Goal: Task Accomplishment & Management: Manage account settings

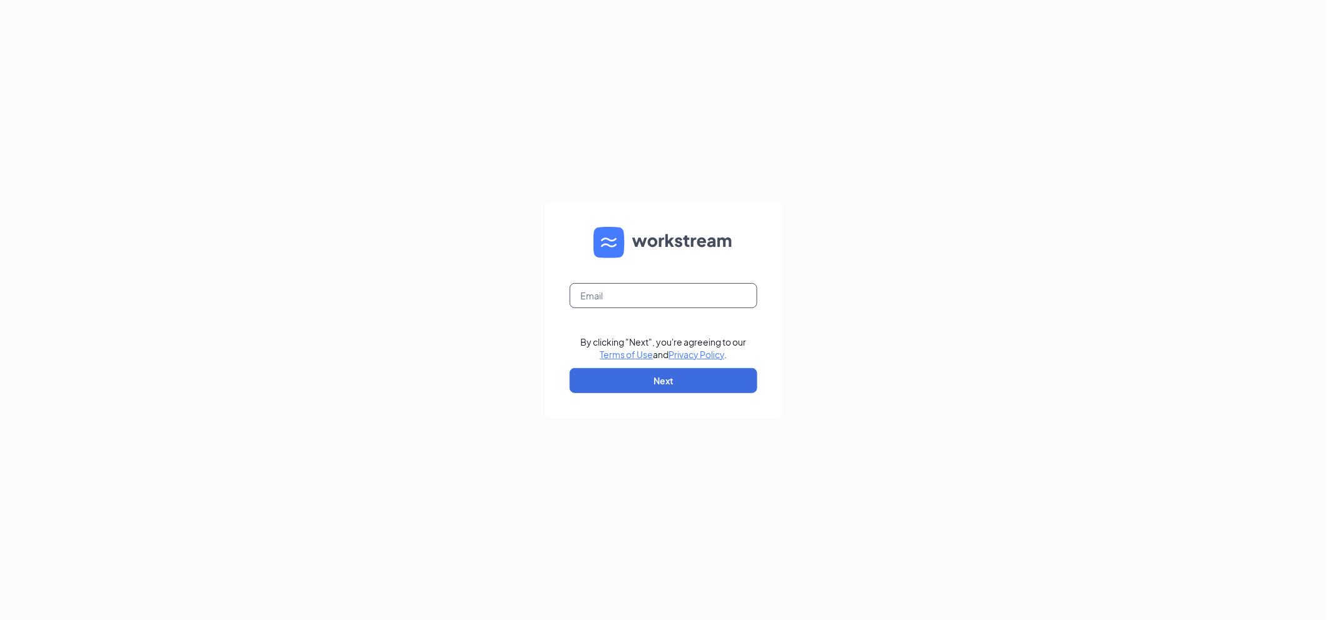
click at [629, 291] on input "text" at bounding box center [664, 295] width 188 height 25
type input "Mcopley@thepickleteam.com"
click at [627, 373] on button "Next" at bounding box center [664, 380] width 188 height 25
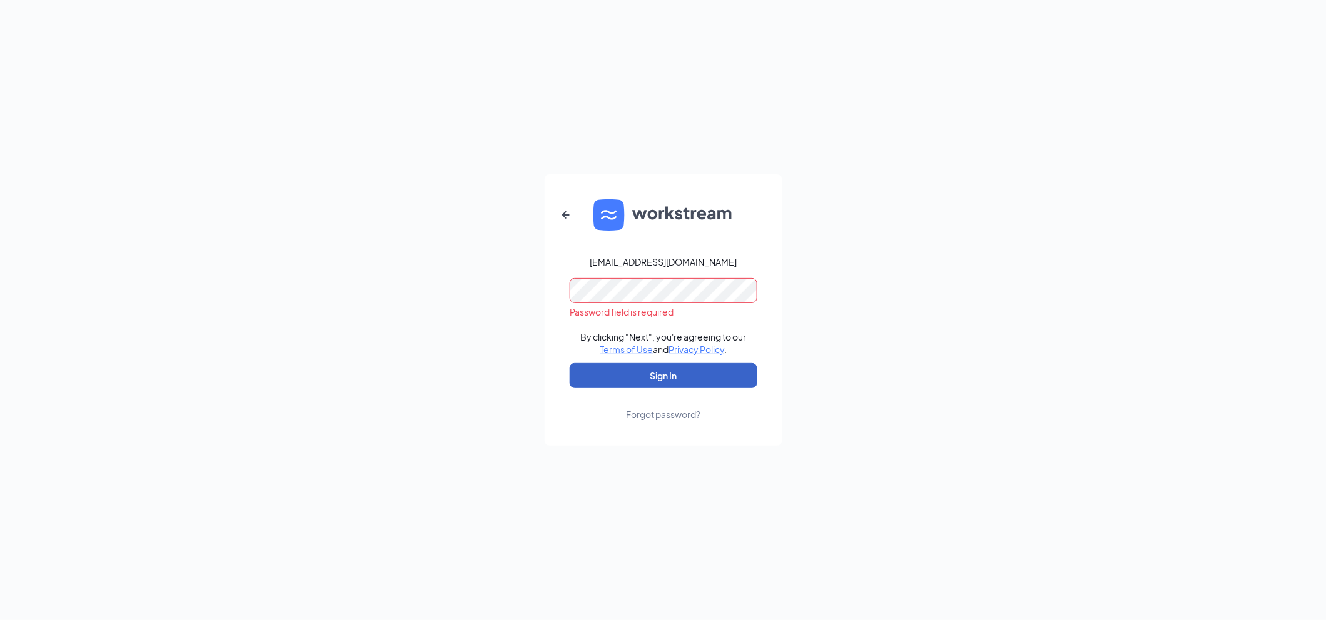
click at [648, 378] on button "Sign In" at bounding box center [664, 375] width 188 height 25
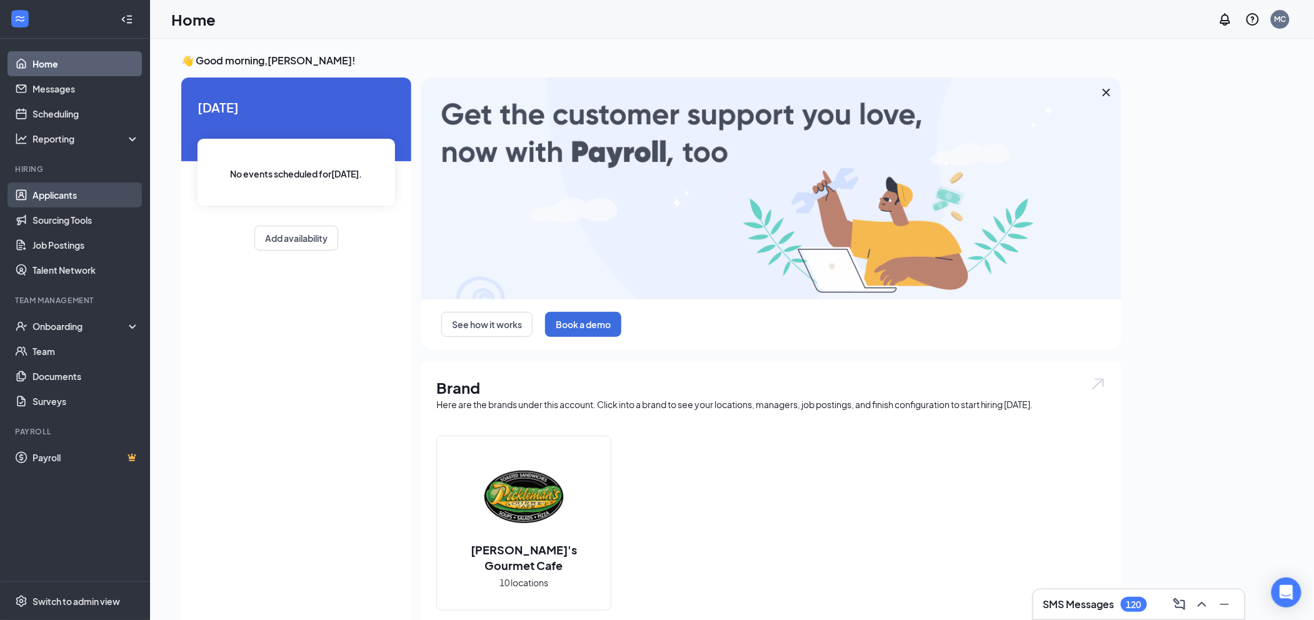
click at [73, 199] on link "Applicants" at bounding box center [86, 195] width 107 height 25
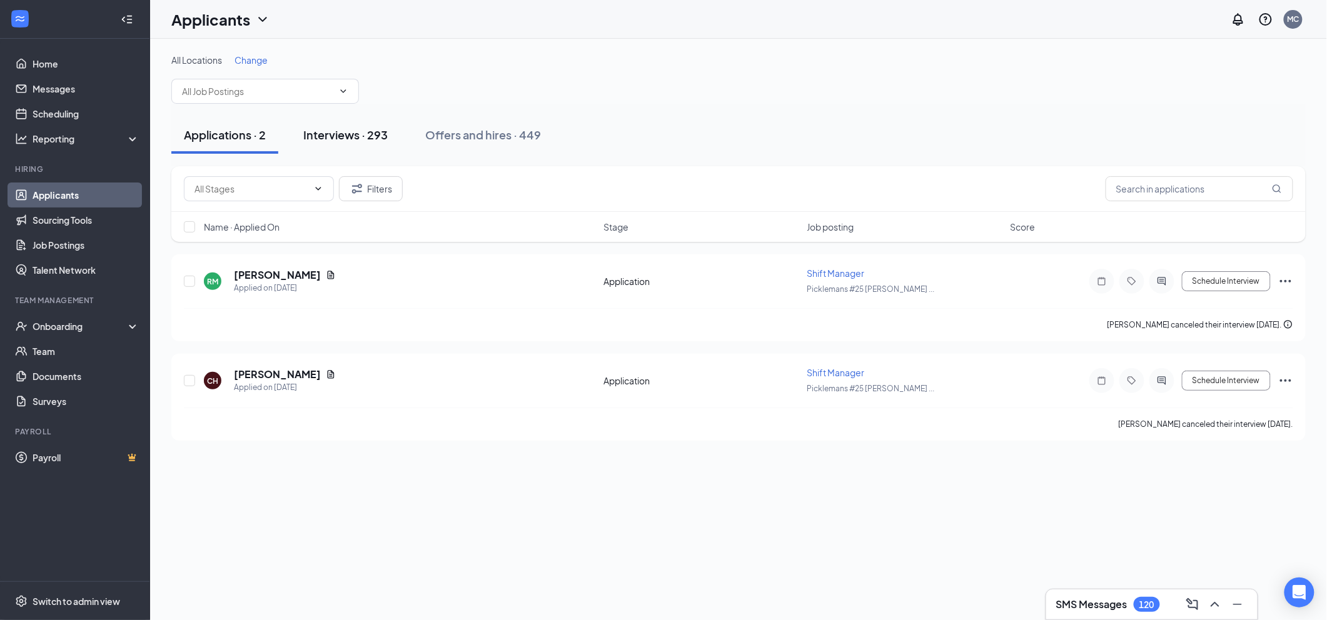
click at [351, 134] on div "Interviews · 293" at bounding box center [345, 135] width 84 height 16
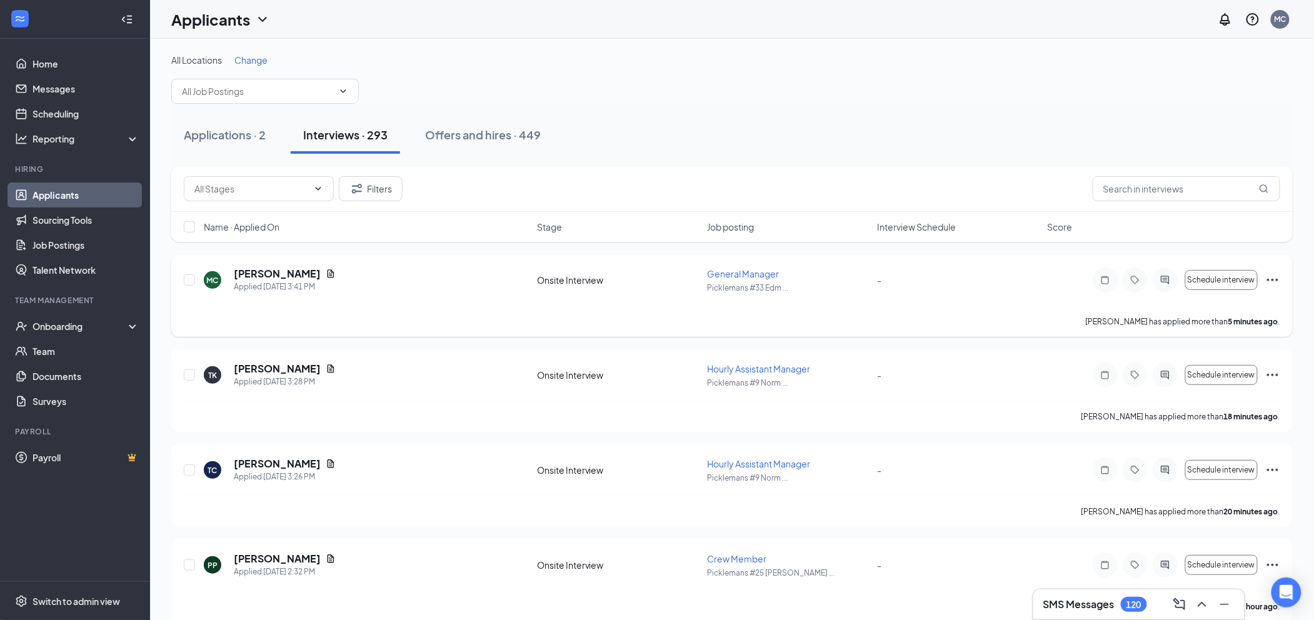
click at [747, 278] on span "General Manager" at bounding box center [743, 273] width 72 height 11
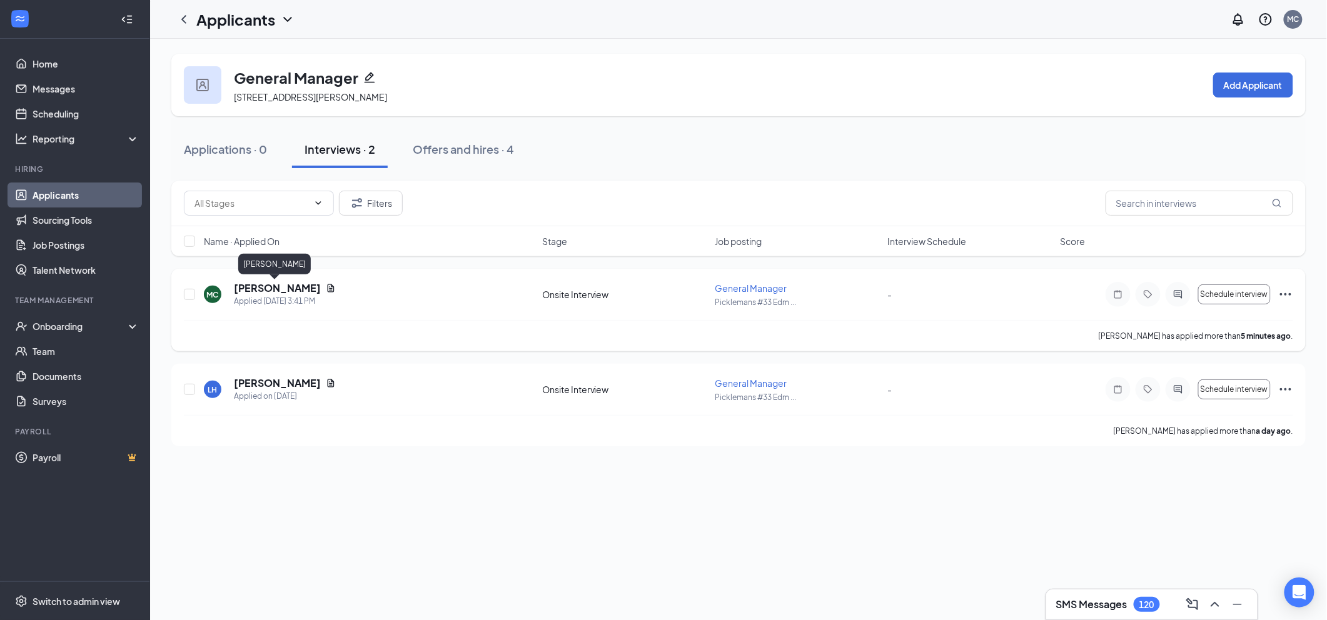
click at [266, 288] on h5 "[PERSON_NAME]" at bounding box center [277, 288] width 87 height 14
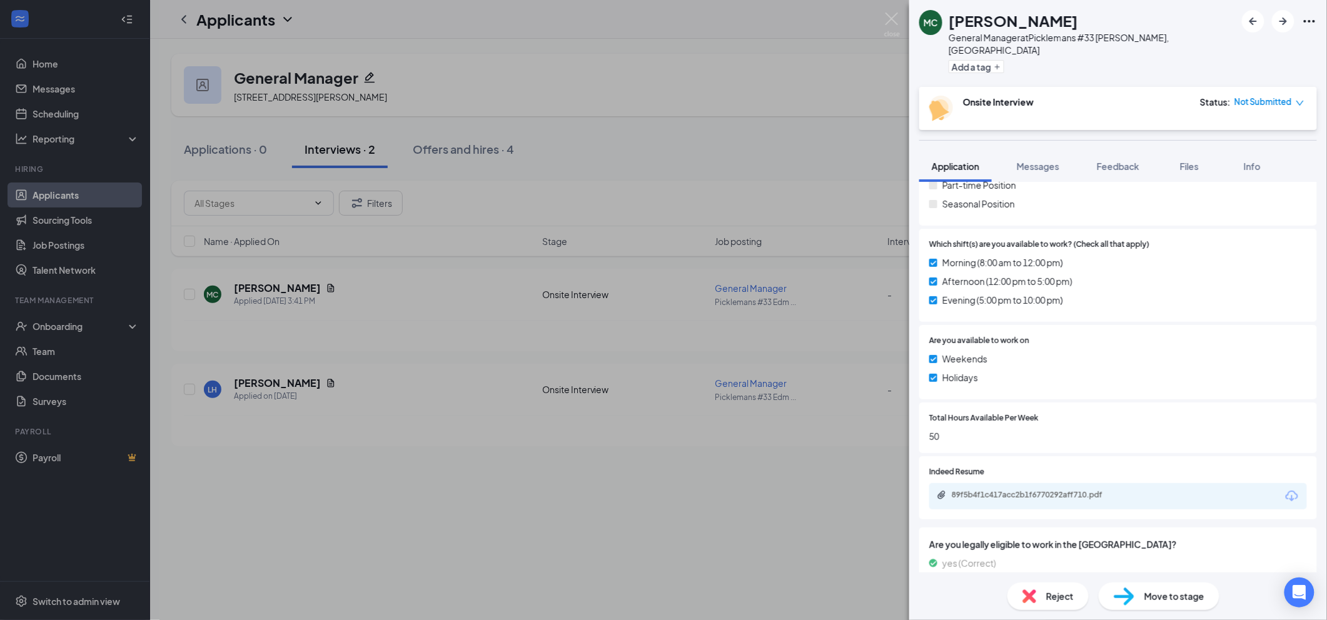
scroll to position [416, 0]
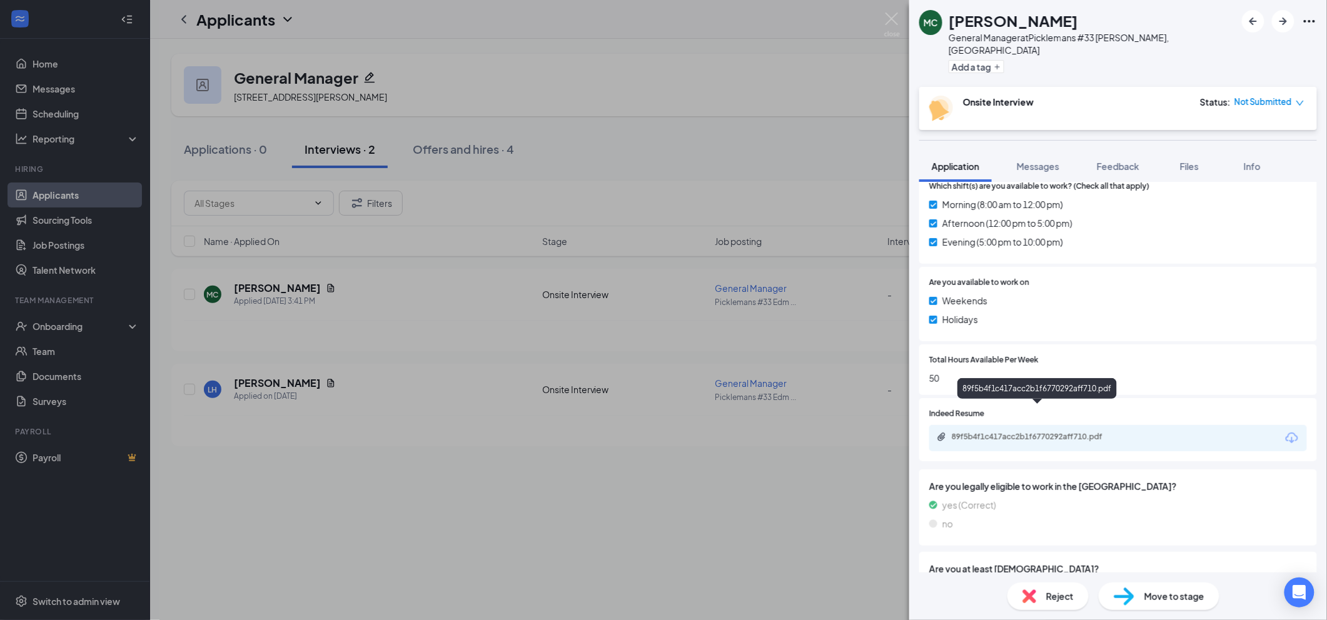
click at [1065, 432] on div "89f5b4f1c417acc2b1f6770292aff710.pdf" at bounding box center [1039, 437] width 175 height 10
click at [891, 18] on img at bounding box center [892, 25] width 16 height 24
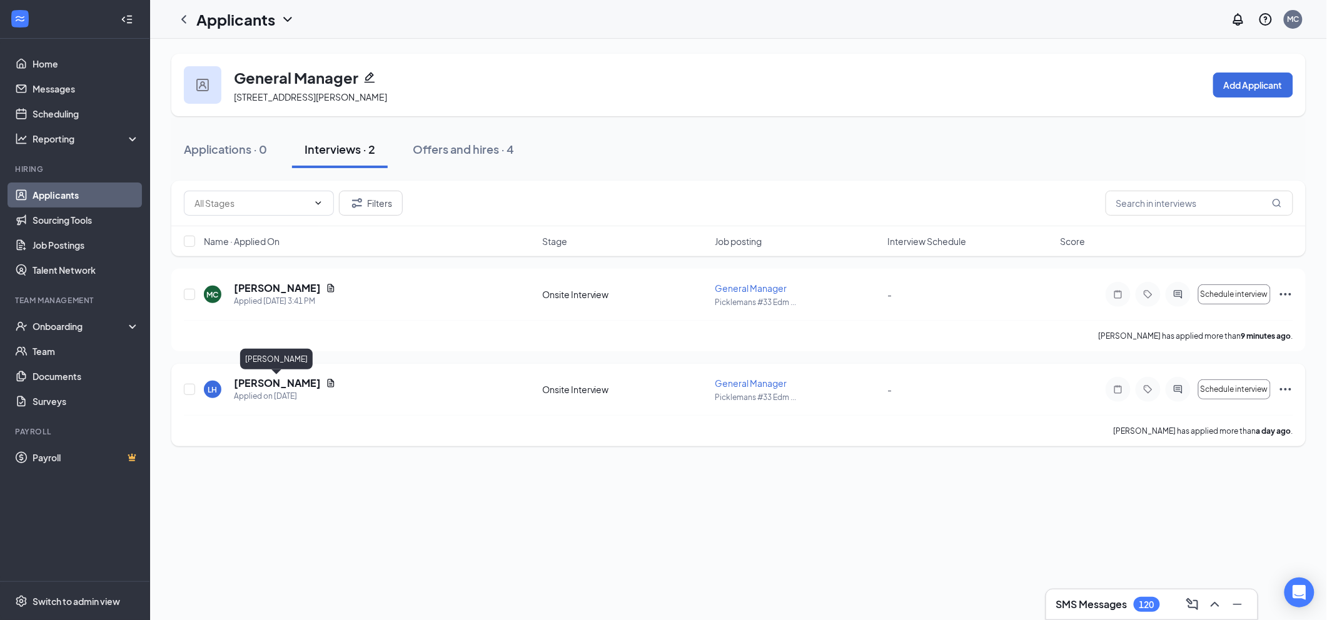
click at [295, 383] on h5 "[PERSON_NAME]" at bounding box center [277, 383] width 87 height 14
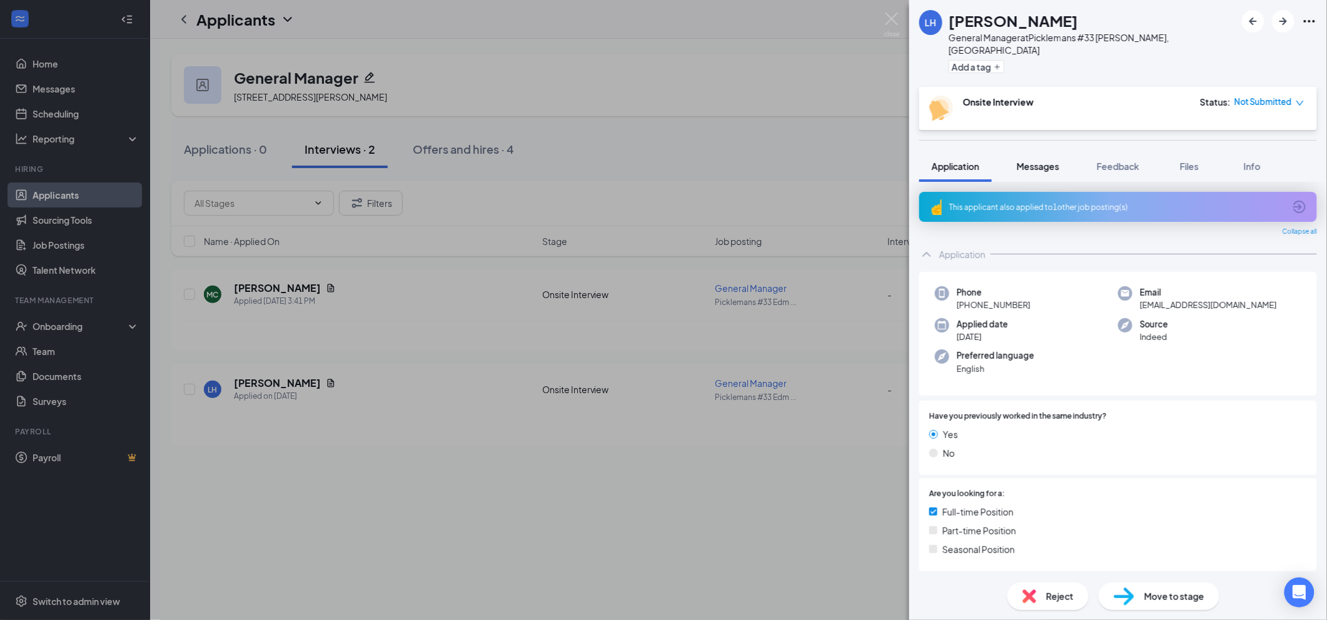
click at [1043, 160] on div "Messages" at bounding box center [1038, 166] width 43 height 13
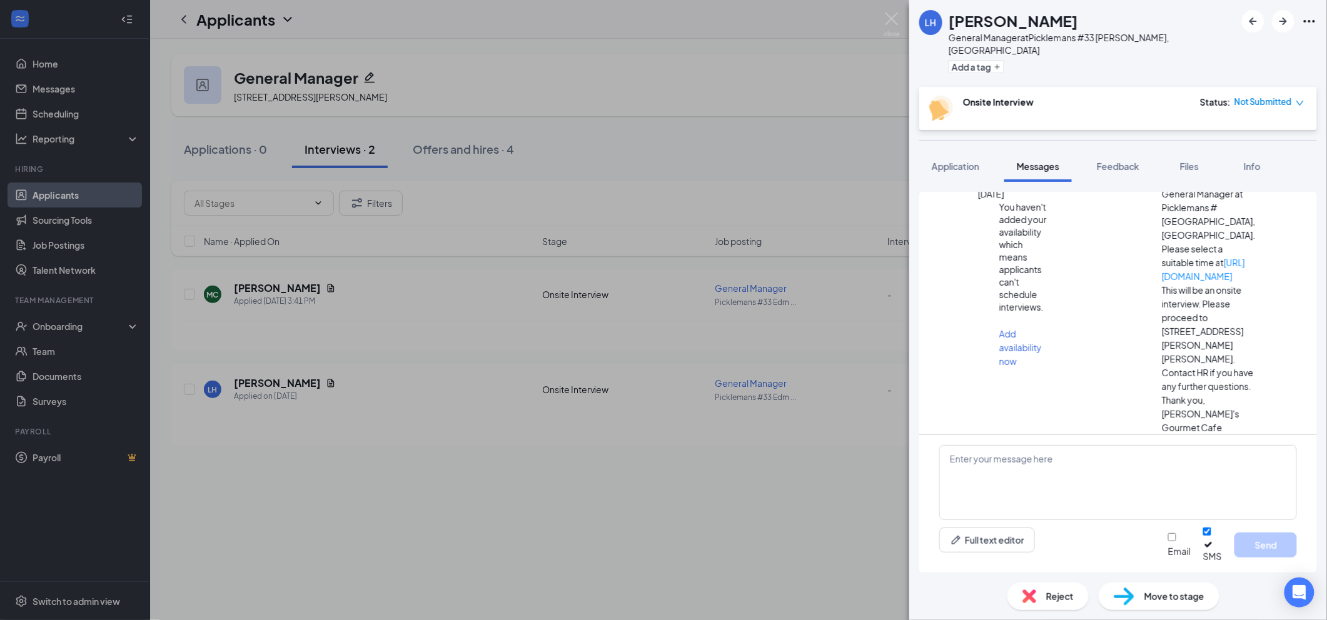
scroll to position [349, 0]
drag, startPoint x: 1004, startPoint y: 348, endPoint x: 1236, endPoint y: 421, distance: 243.8
copy span "Good afternoon, I am doing interviews in our OKC Location [DATE] noon to 2pm, a…"
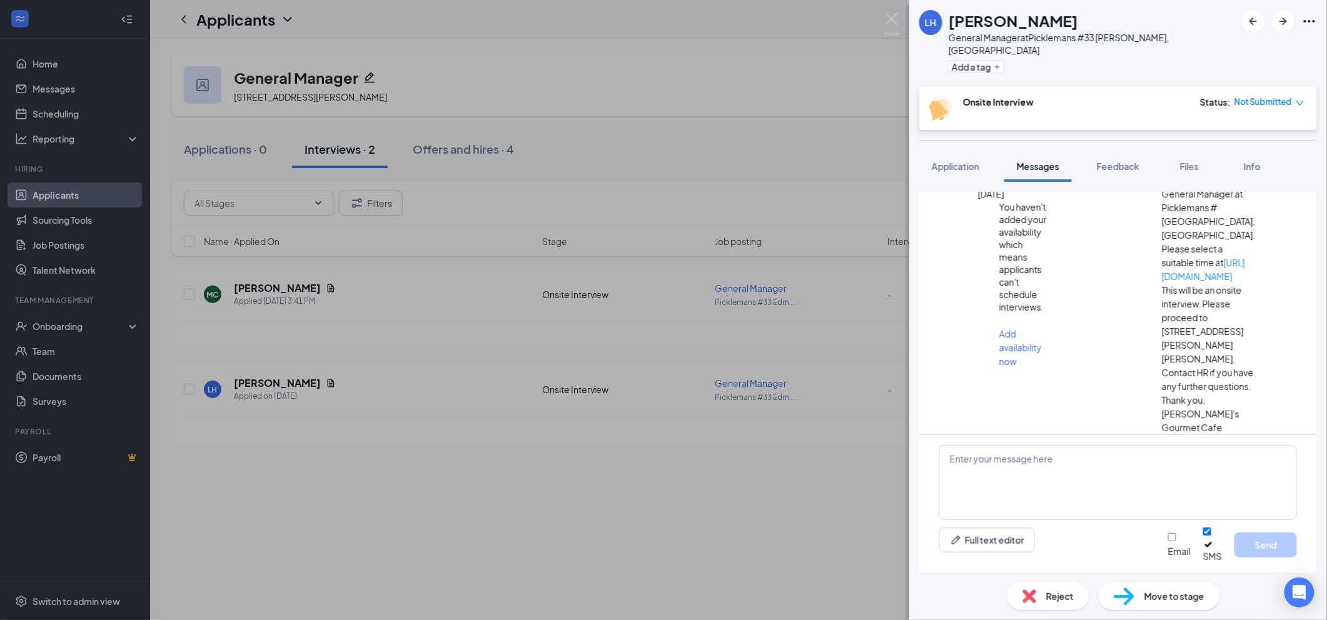
click at [268, 284] on div "LH [PERSON_NAME] General Manager at Picklemans #33 [PERSON_NAME], [GEOGRAPHIC_D…" at bounding box center [663, 310] width 1327 height 620
click at [265, 290] on div "LH [PERSON_NAME] General Manager at Picklemans #33 [PERSON_NAME], [GEOGRAPHIC_D…" at bounding box center [663, 310] width 1327 height 620
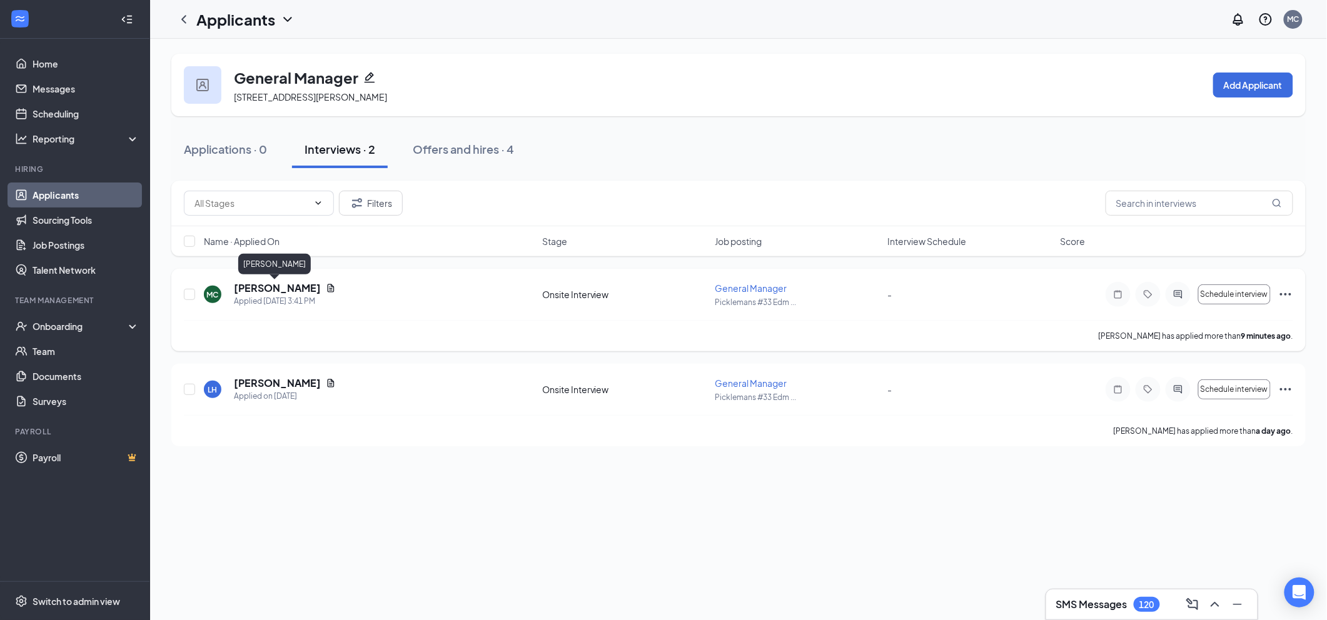
click at [291, 289] on h5 "[PERSON_NAME]" at bounding box center [277, 288] width 87 height 14
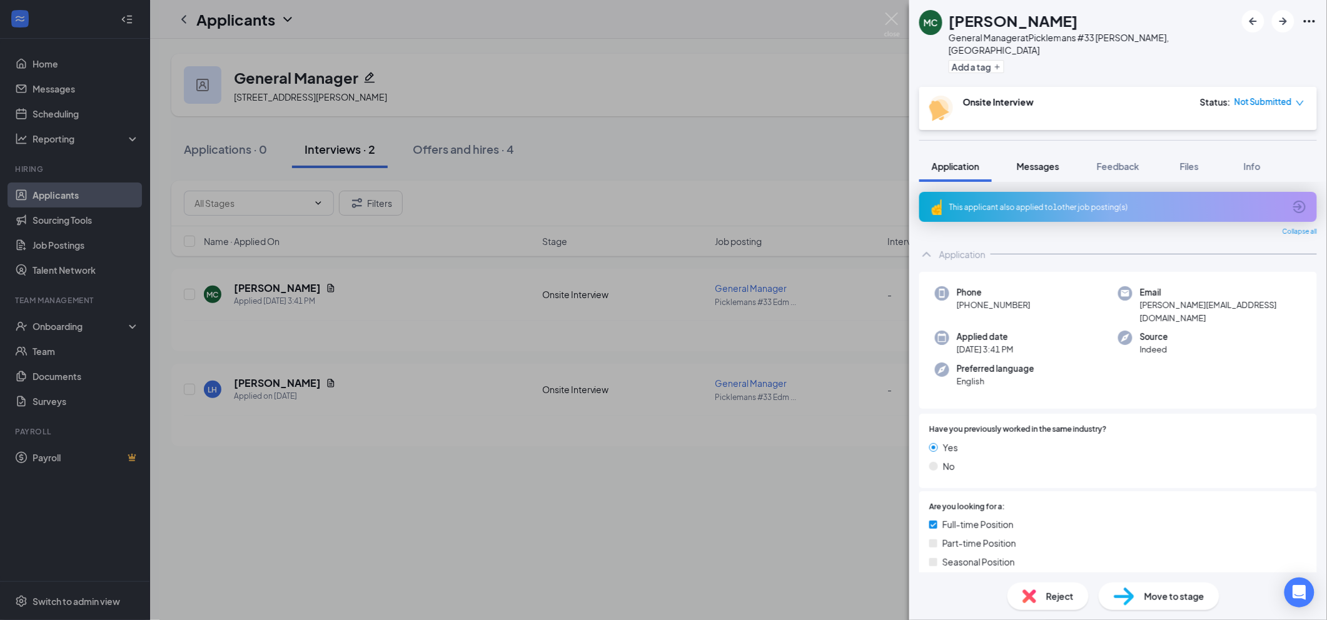
click at [1049, 161] on span "Messages" at bounding box center [1038, 166] width 43 height 11
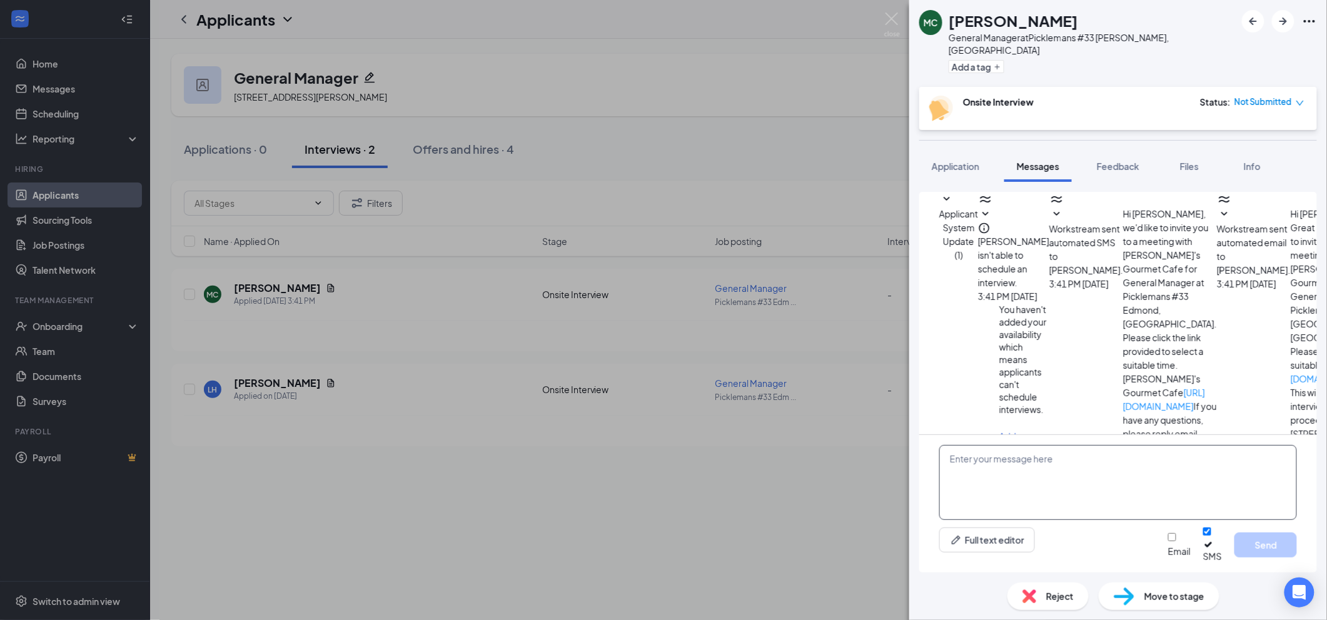
scroll to position [65, 0]
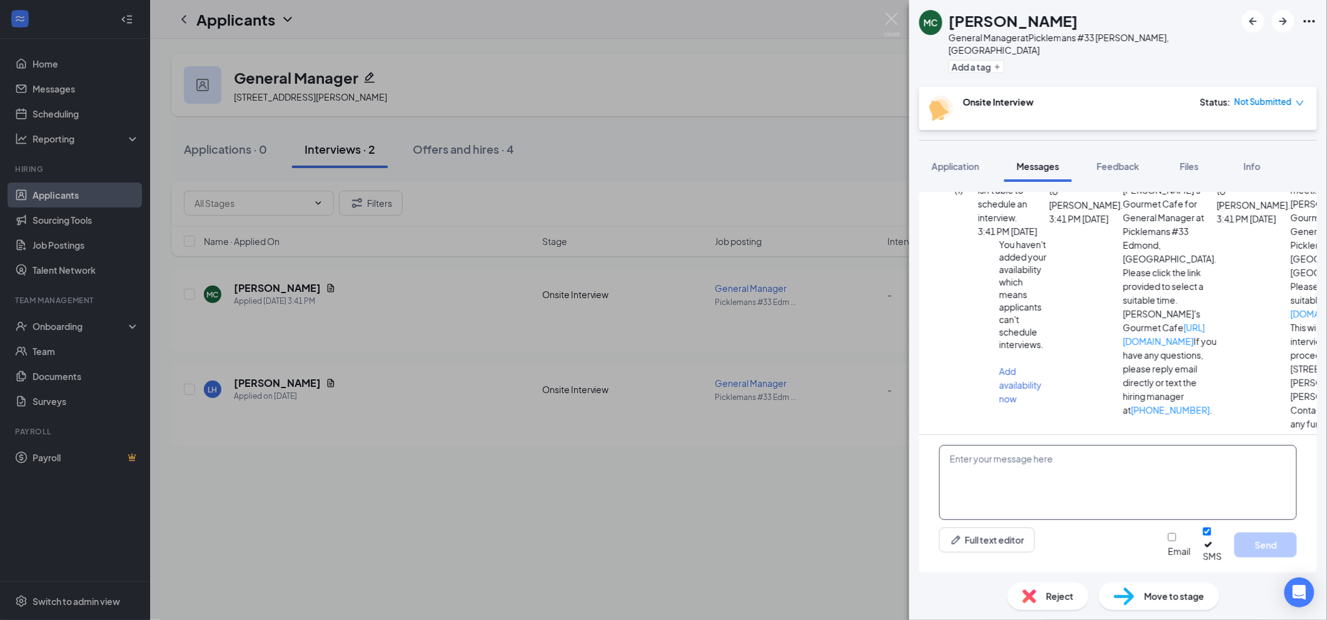
click at [1084, 464] on textarea at bounding box center [1118, 482] width 358 height 75
paste textarea "Good afternoon, I am doing interviews in our OKC Location [DATE] noon to 2pm, a…"
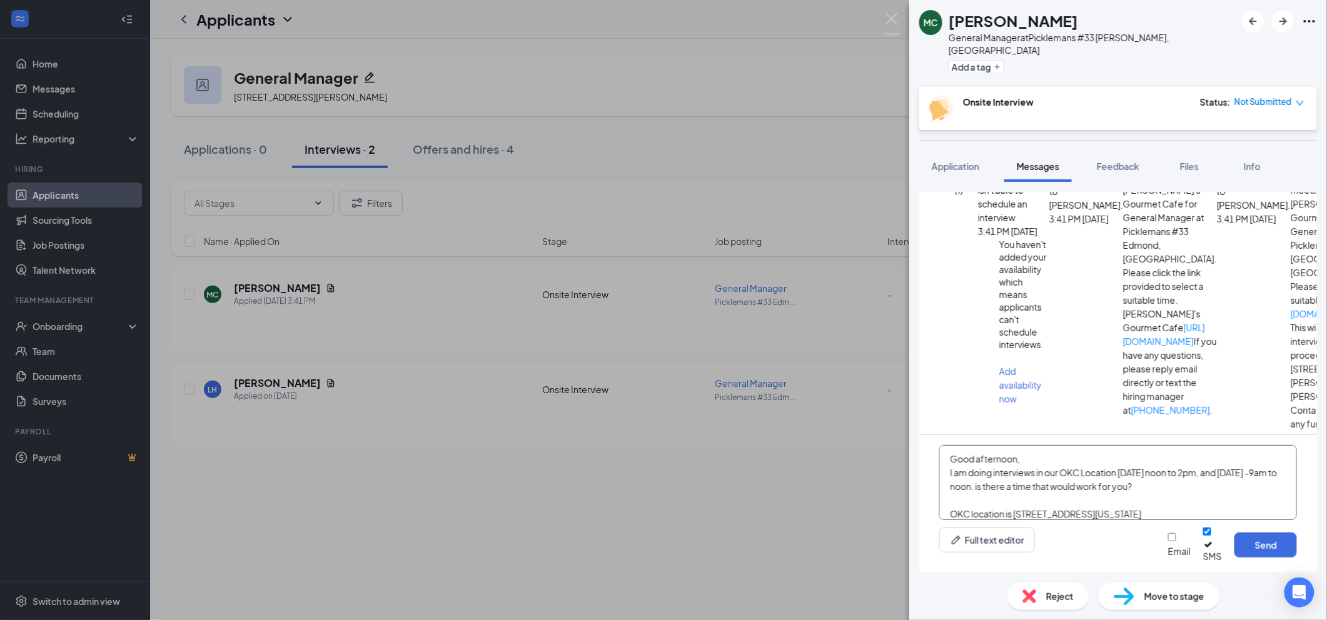
type textarea "Good afternoon, I am doing interviews in our OKC Location [DATE] noon to 2pm, a…"
click at [1169, 541] on input "Email" at bounding box center [1172, 537] width 8 height 8
checkbox input "true"
click at [1258, 548] on button "Send" at bounding box center [1265, 545] width 63 height 25
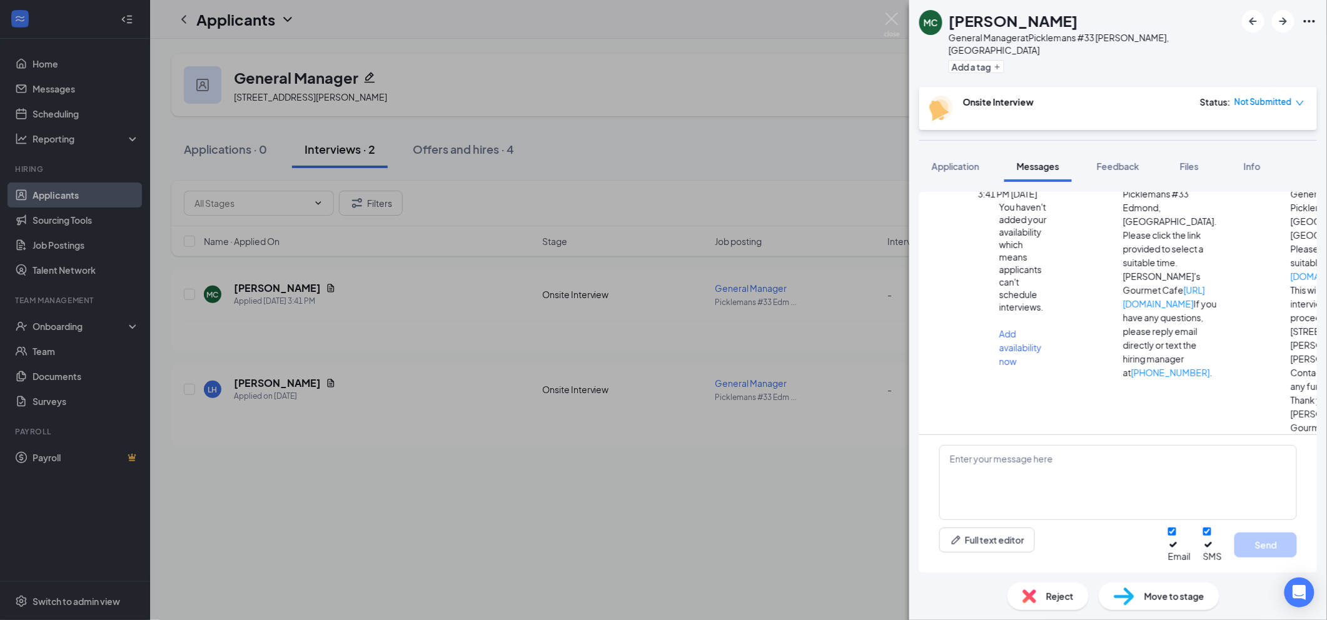
scroll to position [363, 0]
click at [894, 18] on img at bounding box center [892, 25] width 16 height 24
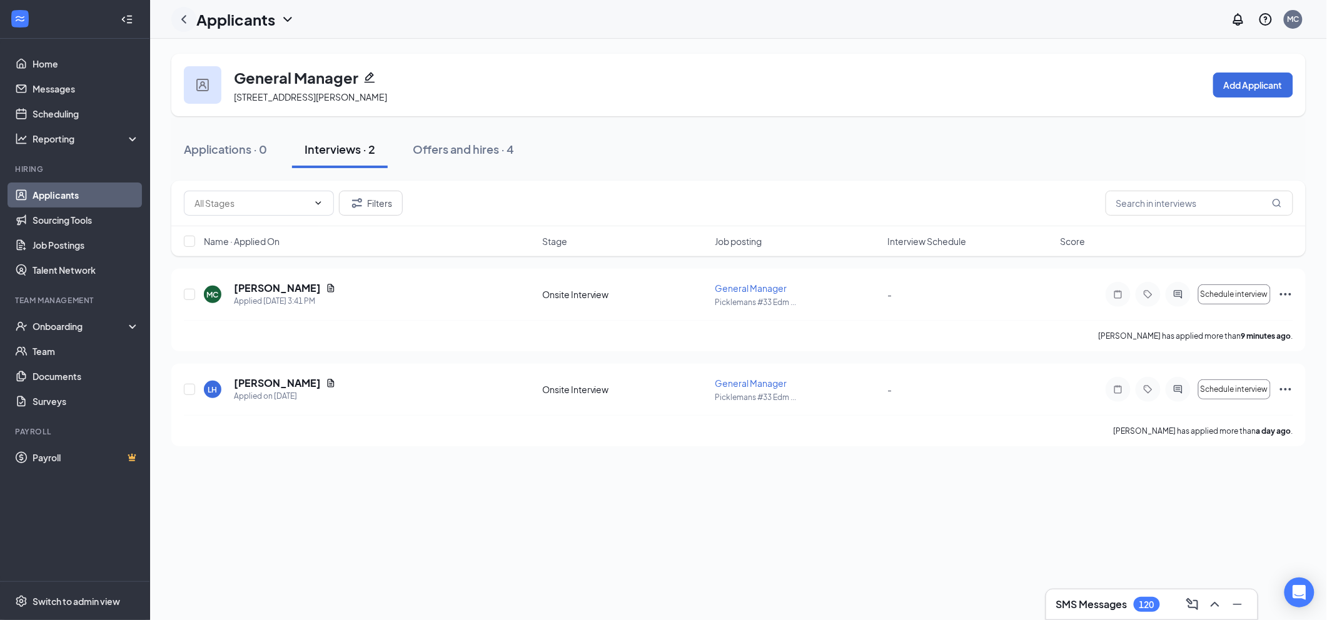
click at [184, 21] on icon "ChevronLeft" at bounding box center [183, 19] width 5 height 8
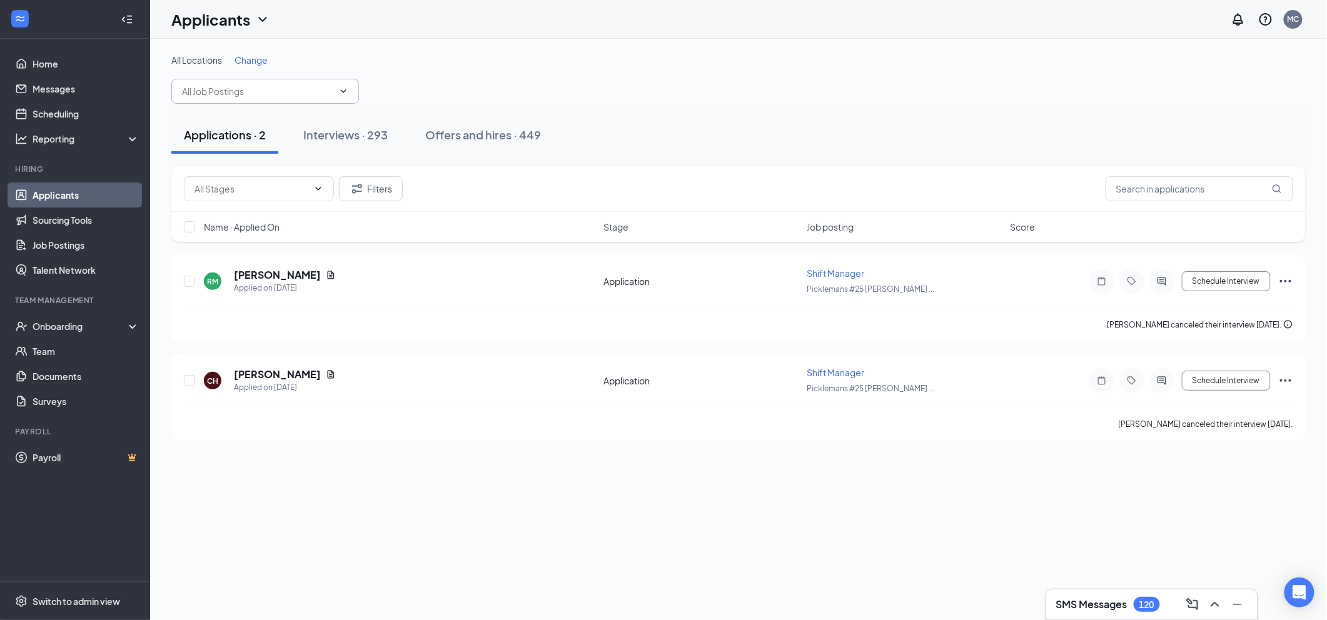
click at [271, 98] on input "text" at bounding box center [257, 91] width 151 height 14
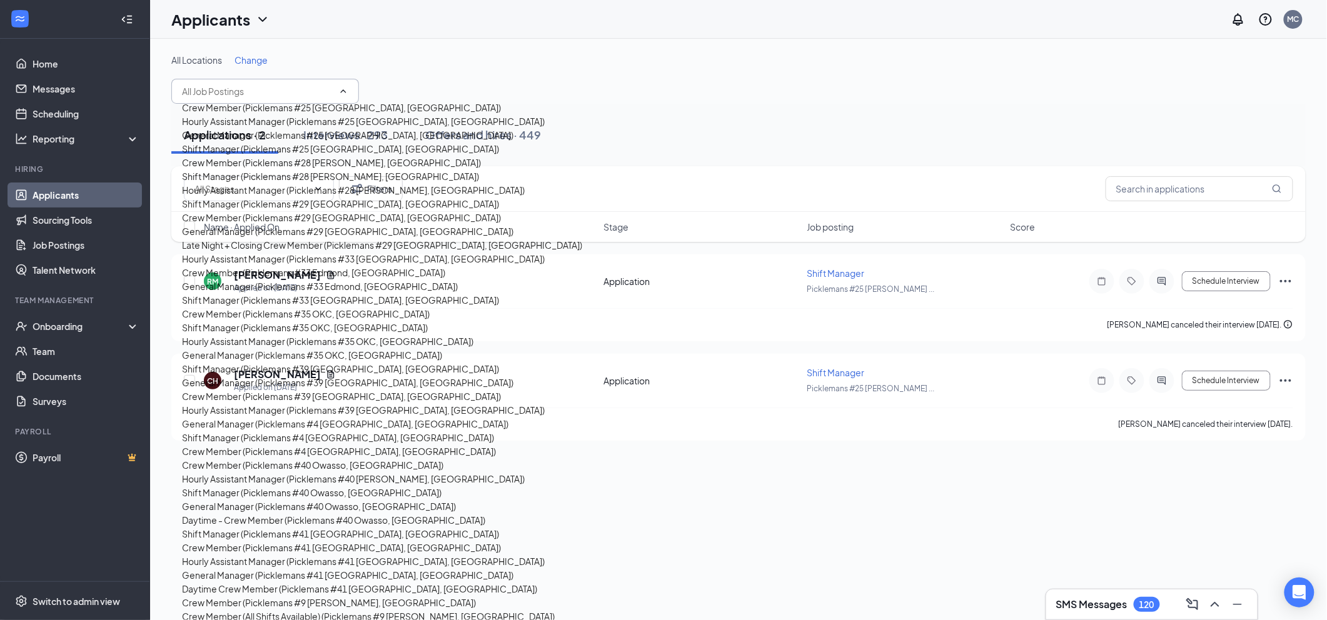
scroll to position [667, 0]
click at [258, 321] on div "Shift Manager (Picklemans #35 OKC, [GEOGRAPHIC_DATA])" at bounding box center [305, 328] width 246 height 14
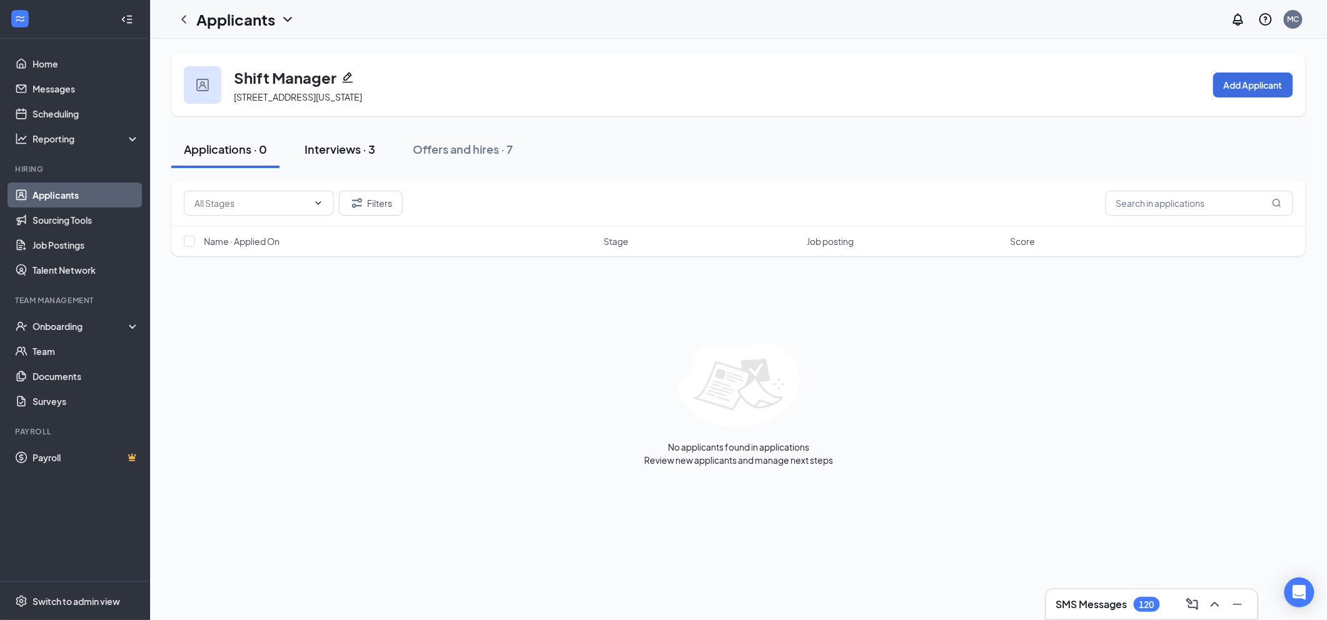
click at [328, 146] on div "Interviews · 3" at bounding box center [340, 149] width 71 height 16
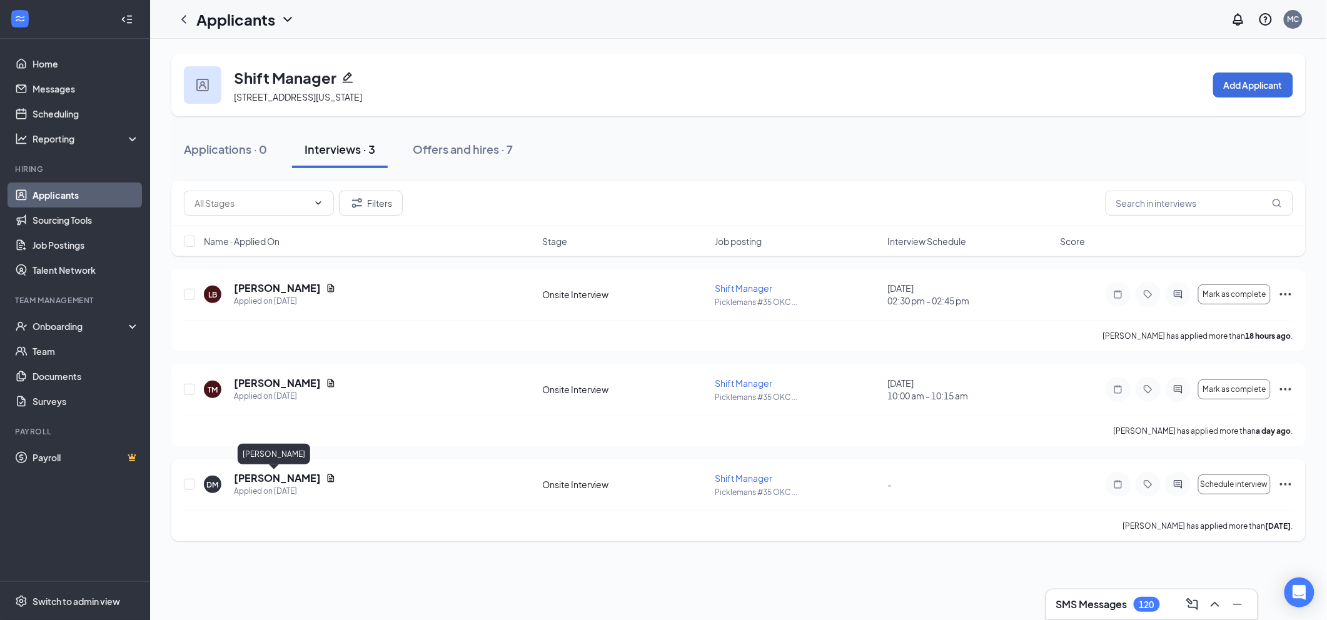
click at [276, 483] on h5 "[PERSON_NAME]" at bounding box center [277, 478] width 87 height 14
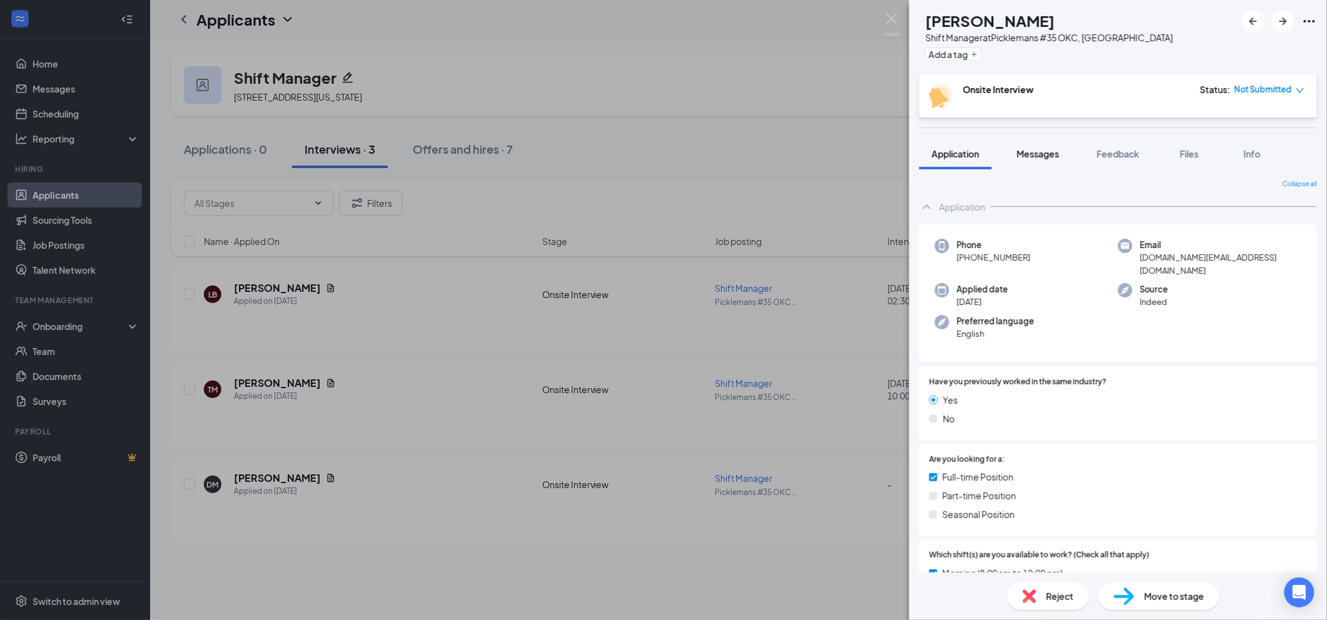
click at [1042, 156] on span "Messages" at bounding box center [1038, 153] width 43 height 11
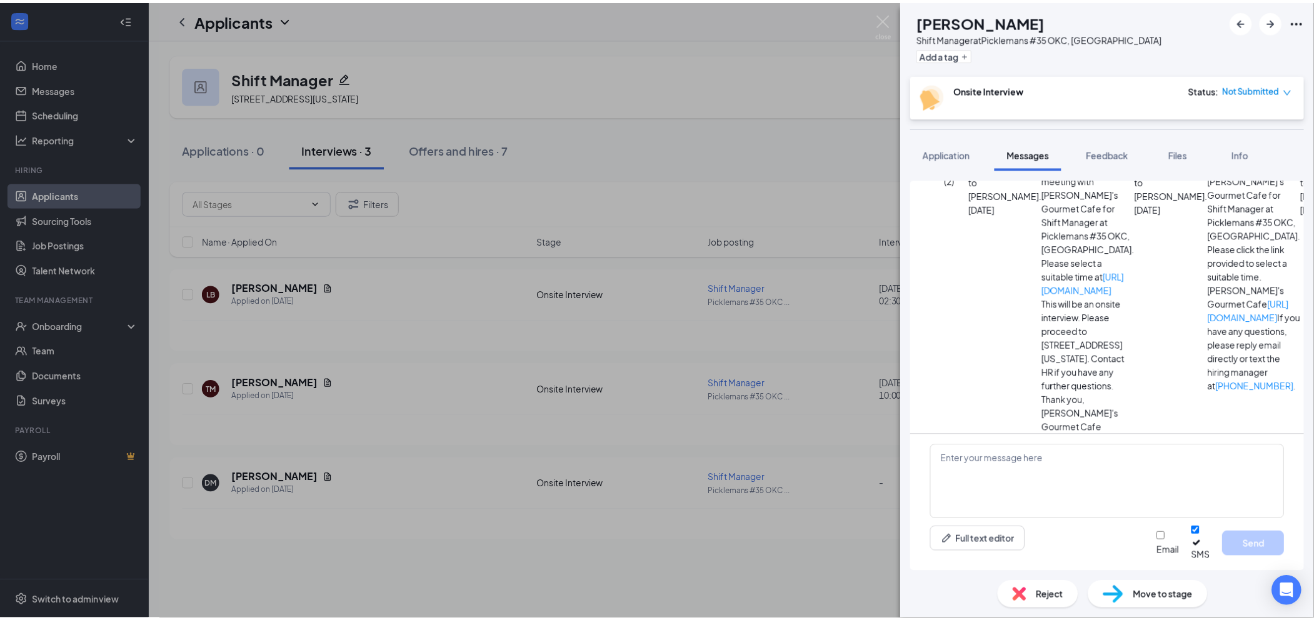
scroll to position [339, 0]
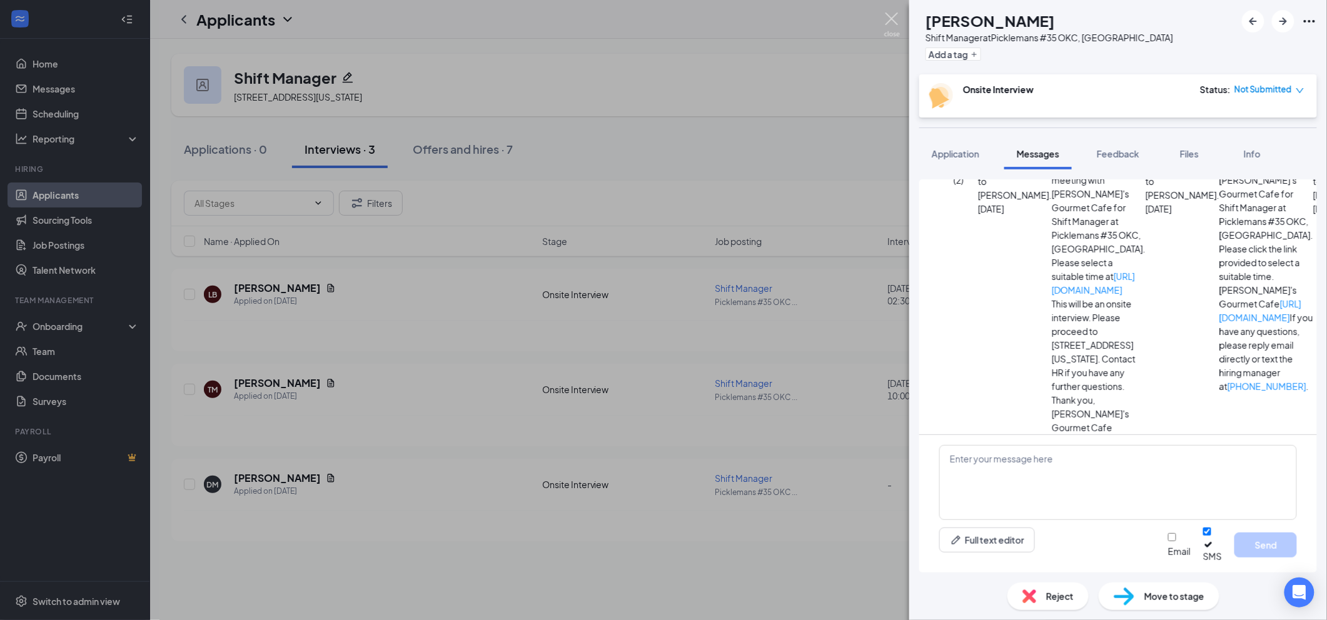
click at [888, 16] on img at bounding box center [892, 25] width 16 height 24
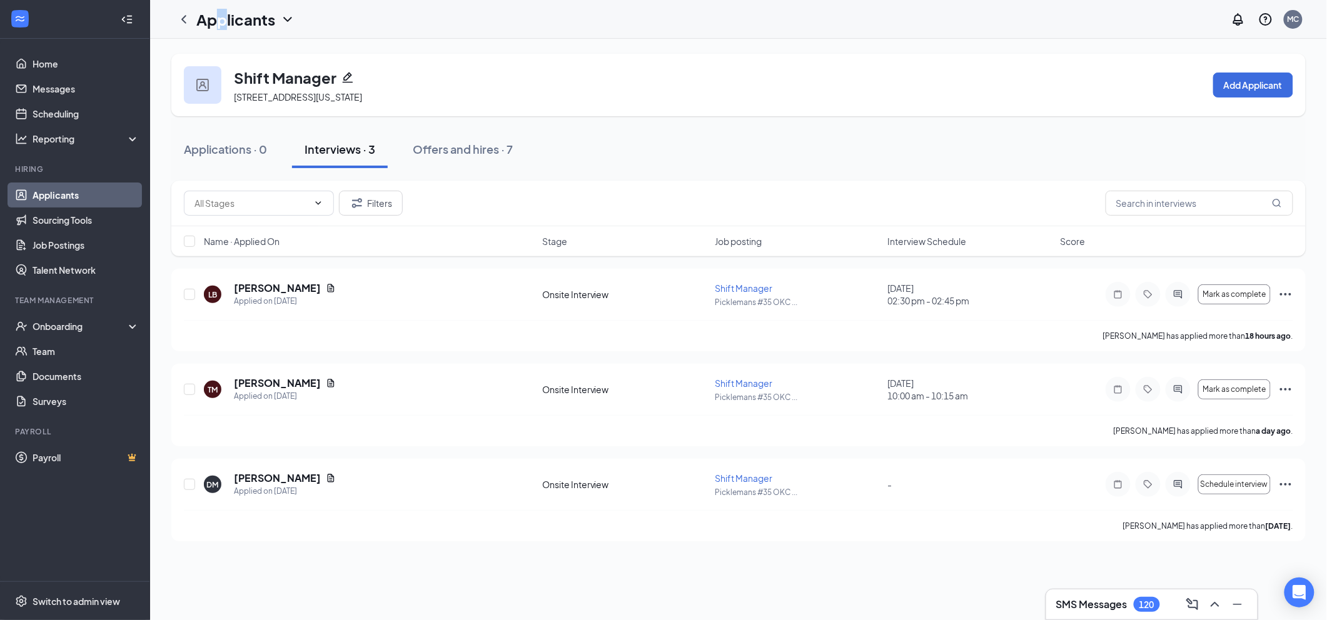
click at [224, 28] on h1 "Applicants" at bounding box center [235, 19] width 79 height 21
click at [496, 54] on div "Shift Manager [STREET_ADDRESS][US_STATE] Add Applicant" at bounding box center [738, 85] width 1134 height 63
click at [186, 20] on icon "ChevronLeft" at bounding box center [183, 19] width 15 height 15
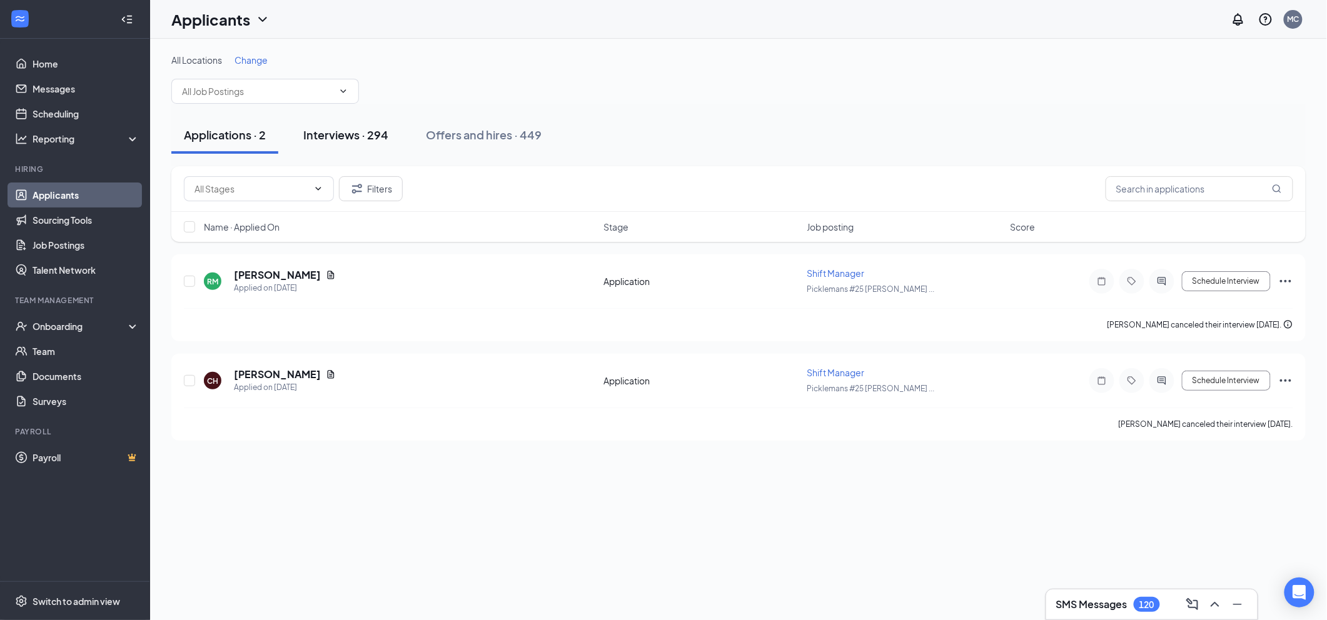
click at [331, 138] on div "Interviews · 294" at bounding box center [345, 135] width 85 height 16
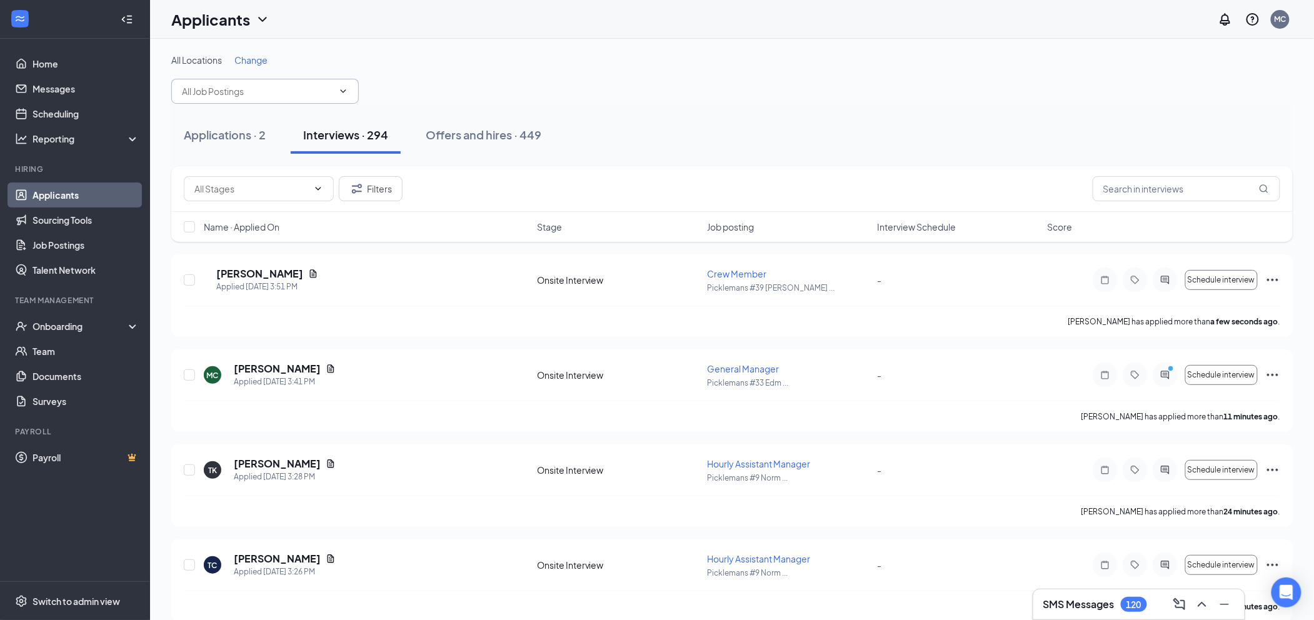
click at [263, 95] on input "text" at bounding box center [257, 91] width 151 height 14
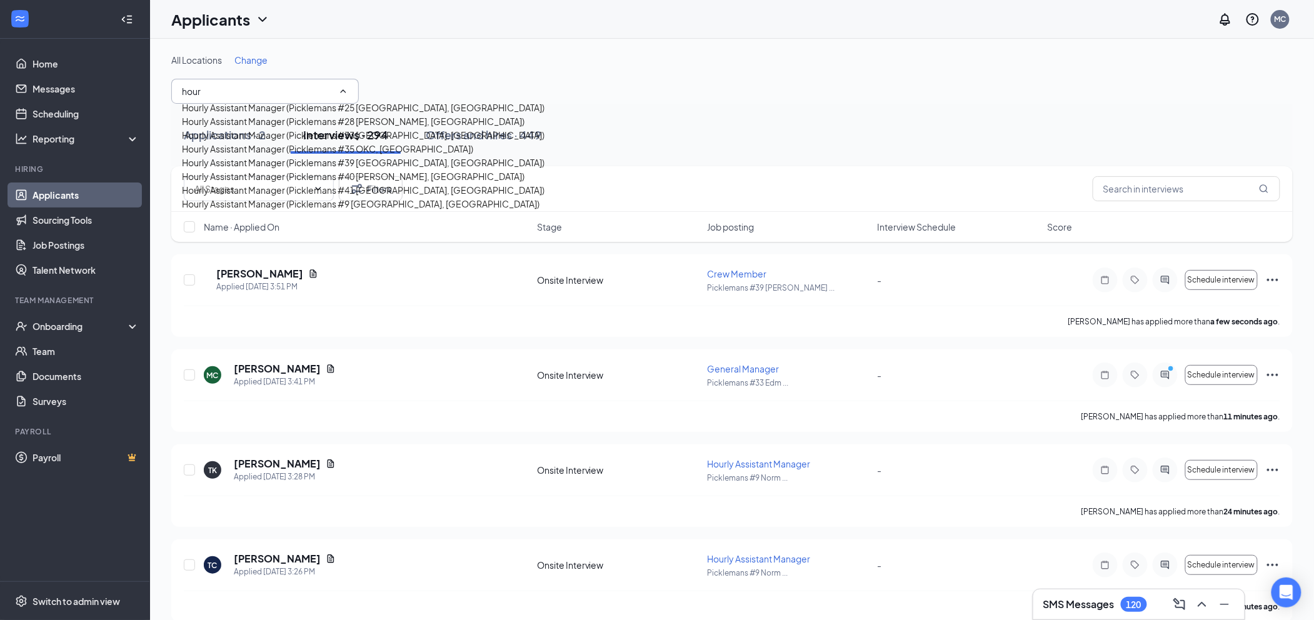
type input "hour"
click at [278, 156] on div "Hourly Assistant Manager (Picklemans #35 OKC, [GEOGRAPHIC_DATA])" at bounding box center [327, 149] width 291 height 14
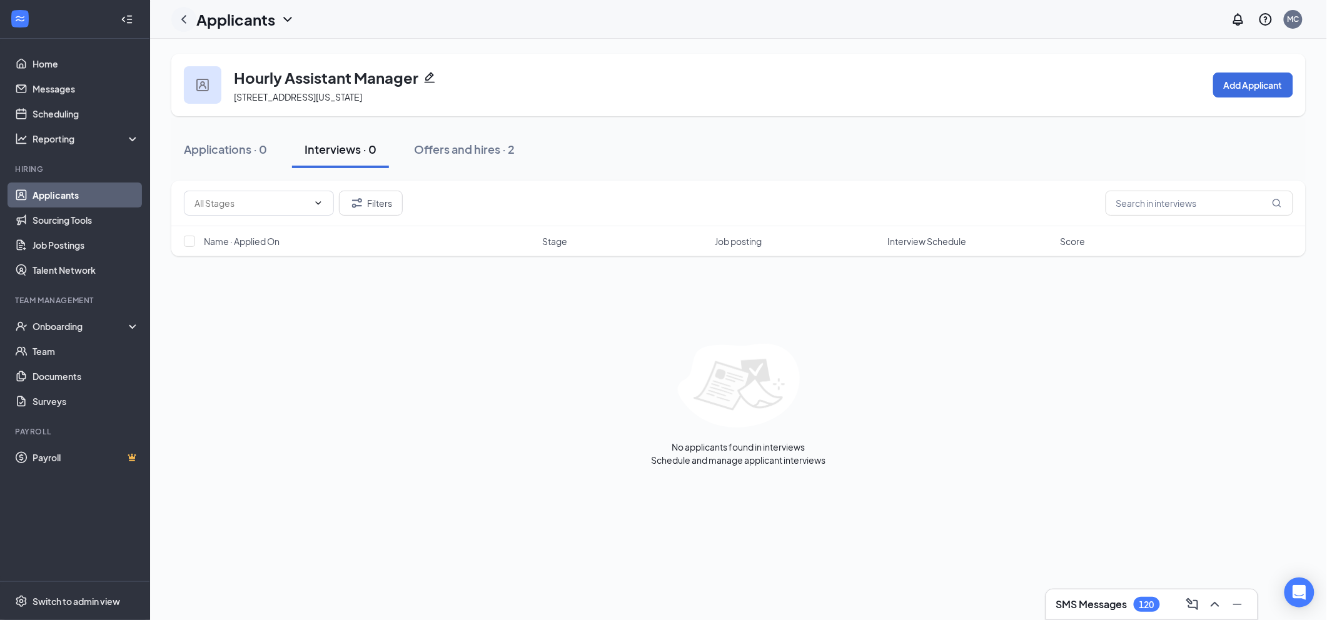
click at [186, 18] on icon "ChevronLeft" at bounding box center [183, 19] width 15 height 15
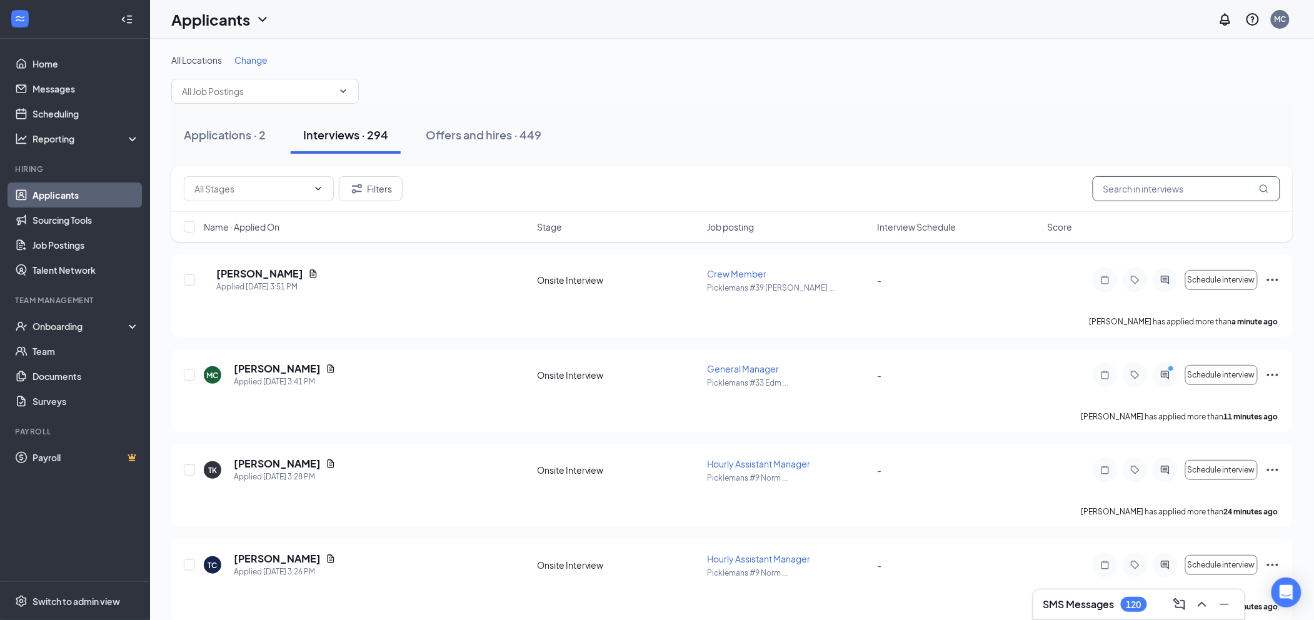
click at [1115, 186] on input "text" at bounding box center [1187, 188] width 188 height 25
